Goal: Task Accomplishment & Management: Manage account settings

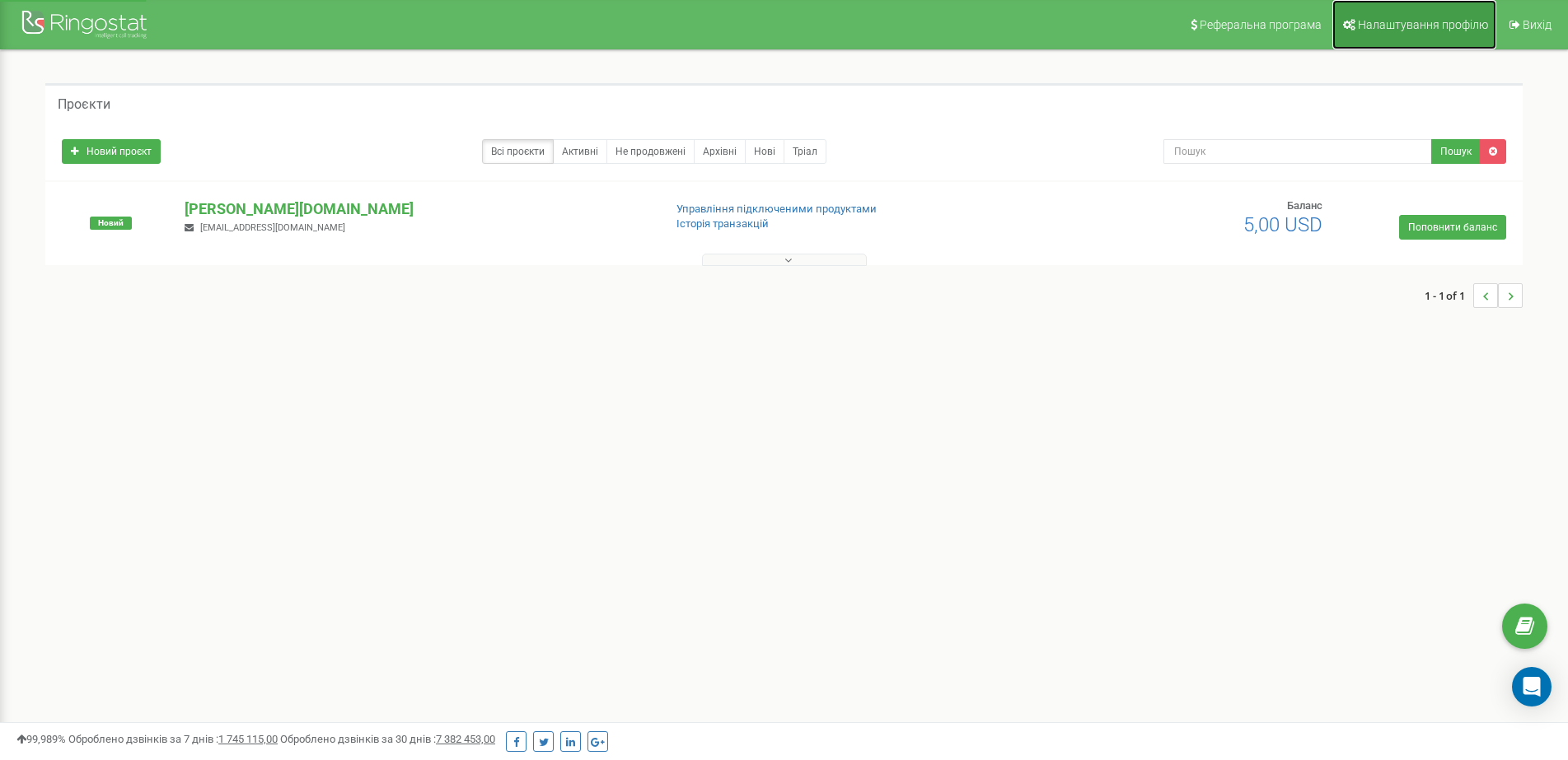
click at [1421, 27] on span "Налаштування профілю" at bounding box center [1423, 24] width 131 height 13
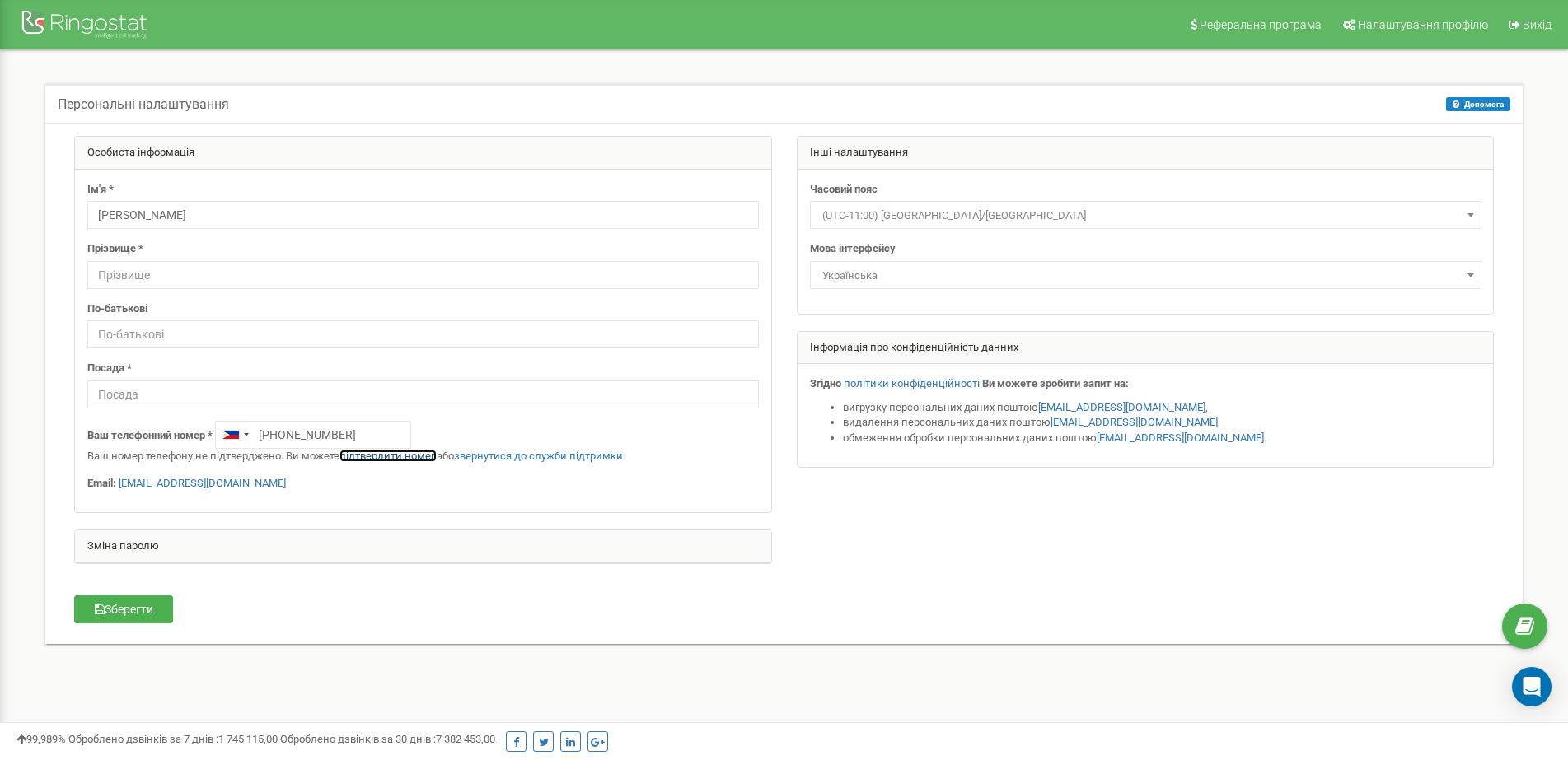
click at [379, 454] on link "підтвердити номер" at bounding box center [388, 455] width 97 height 12
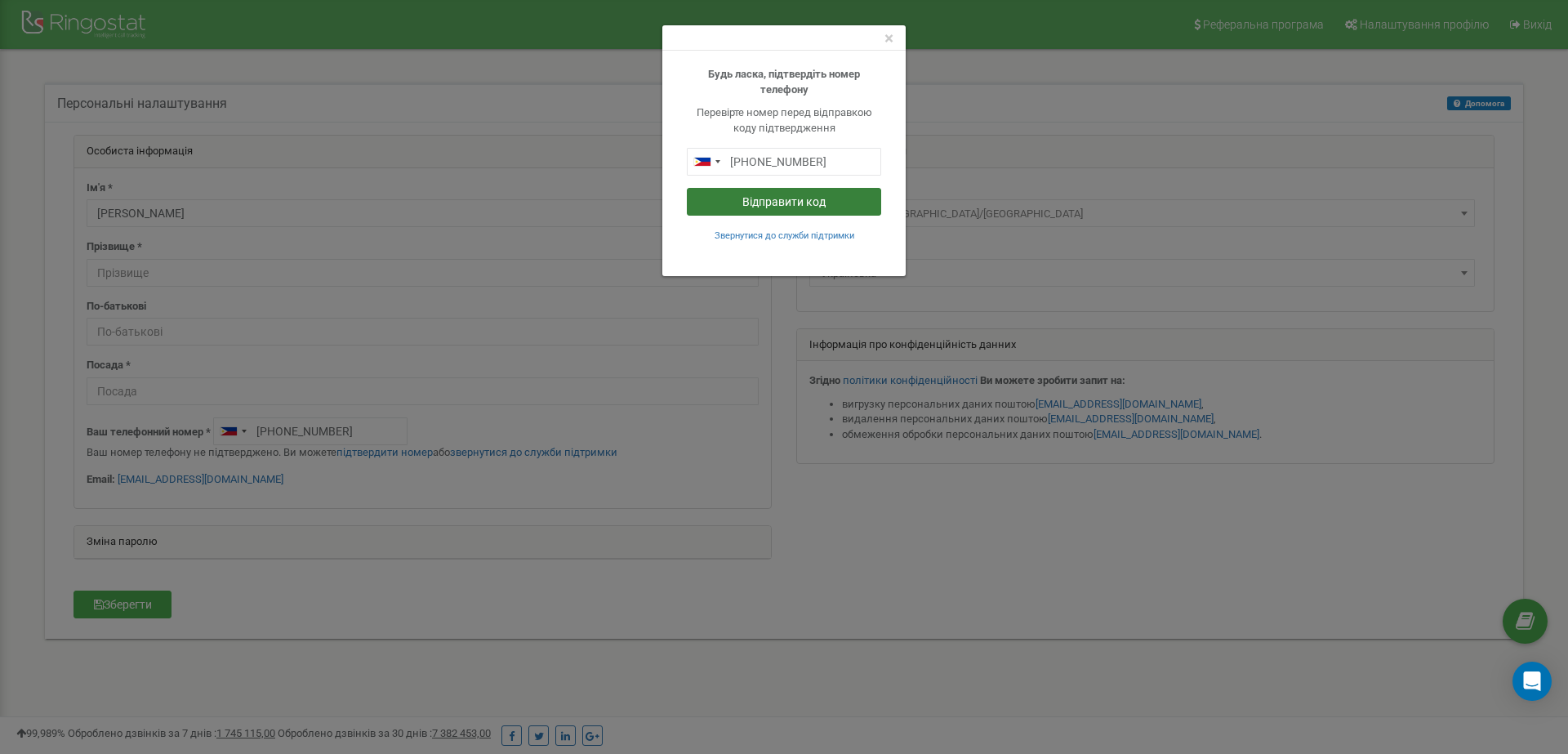
click at [785, 200] on button "Відправити код" at bounding box center [784, 201] width 194 height 27
